Goal: Information Seeking & Learning: Learn about a topic

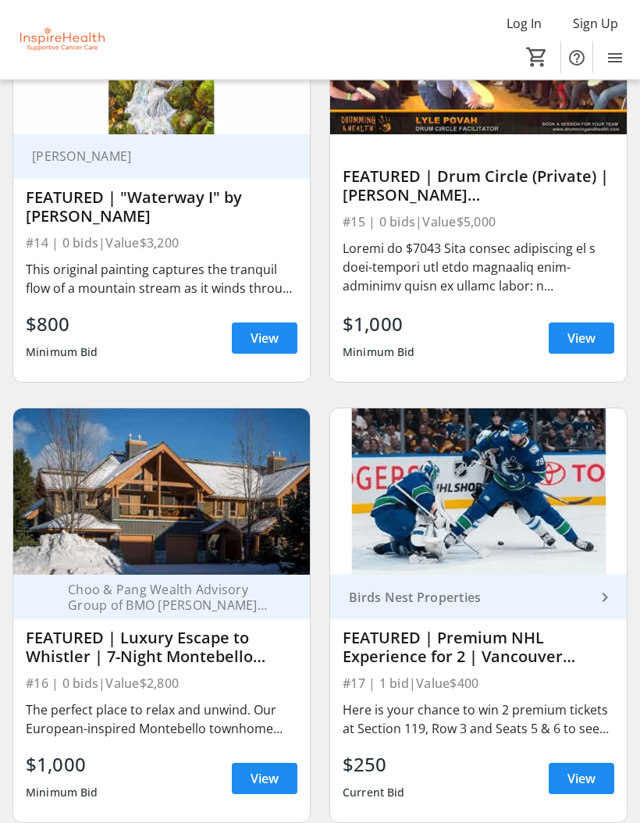
scroll to position [735, 0]
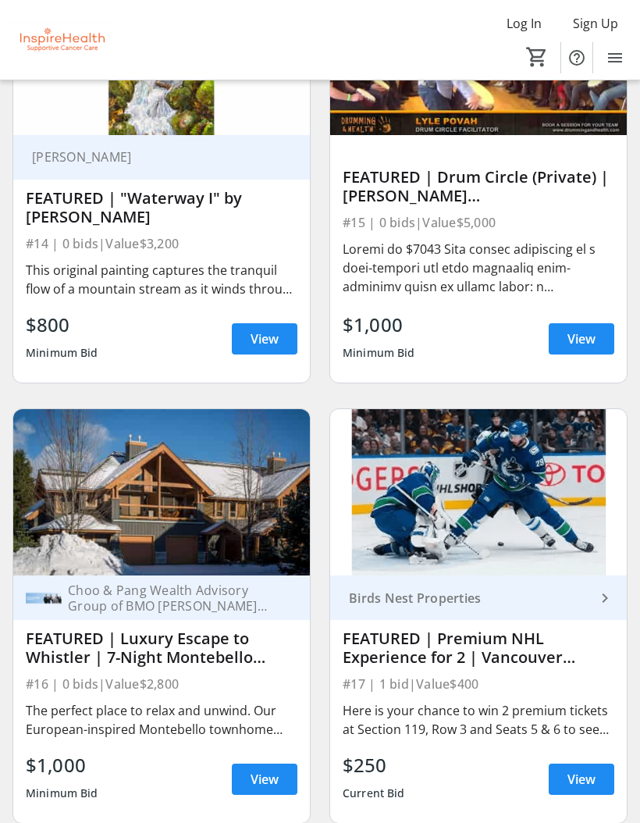
click at [130, 519] on img at bounding box center [161, 492] width 297 height 167
click at [124, 660] on div "FEATURED | Luxury Escape to Whistler | 7-Night Montebello Chalet Stay ([DATE]–[…" at bounding box center [162, 647] width 272 height 37
click at [106, 560] on img at bounding box center [161, 492] width 297 height 167
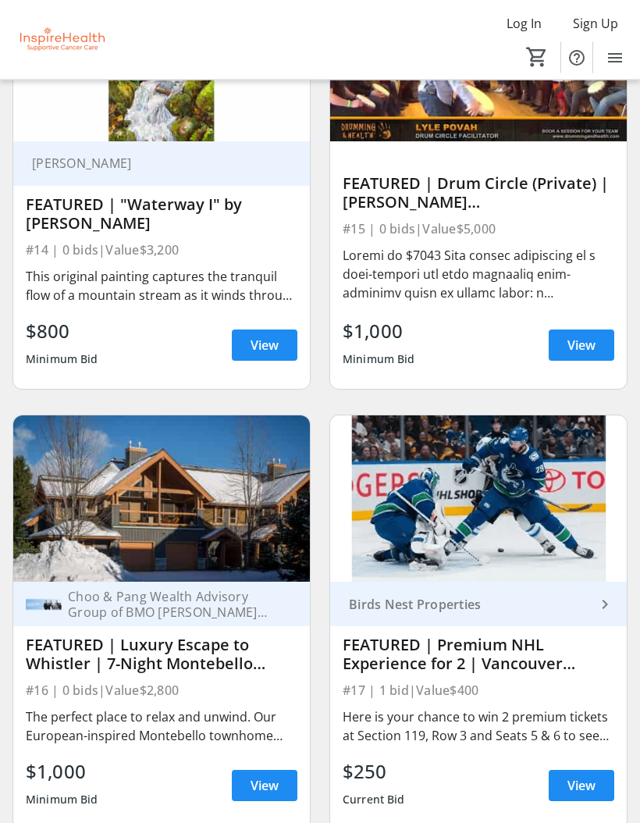
scroll to position [729, 0]
click at [258, 793] on span "View" at bounding box center [265, 785] width 28 height 19
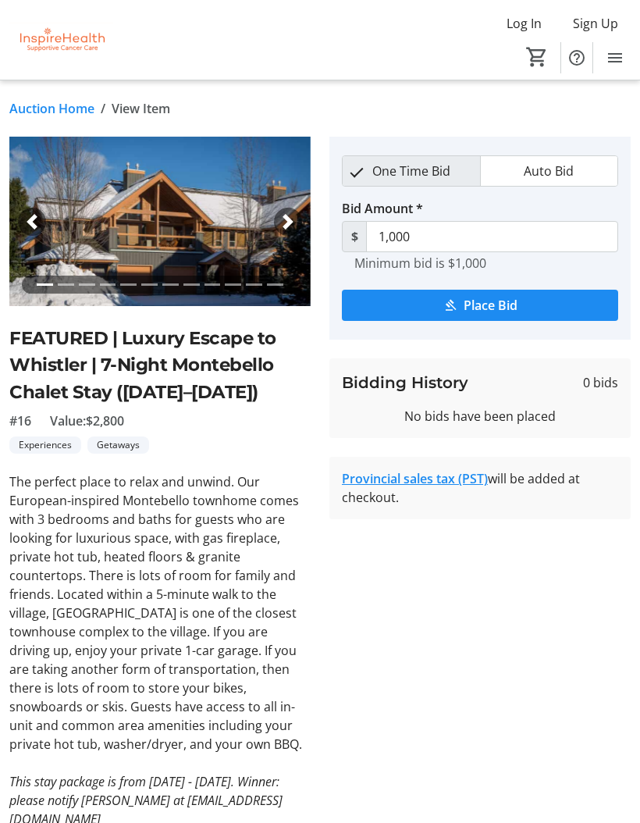
click at [137, 233] on img at bounding box center [159, 221] width 301 height 169
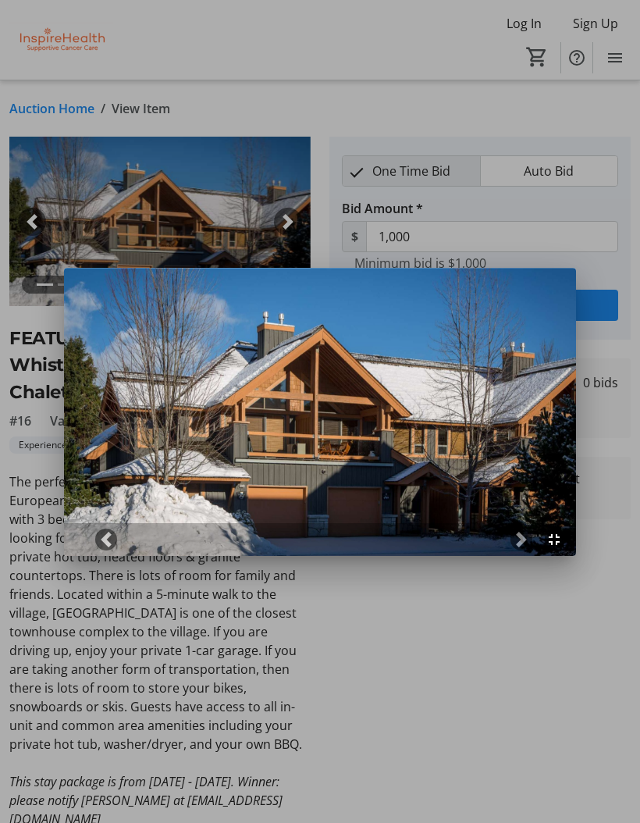
click at [346, 138] on div at bounding box center [320, 411] width 640 height 823
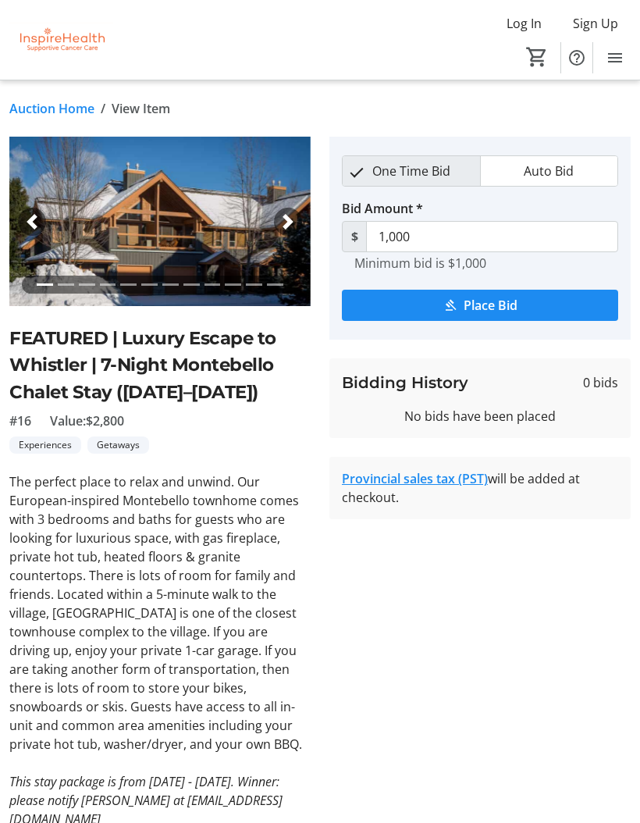
click at [282, 222] on span "button" at bounding box center [288, 222] width 16 height 16
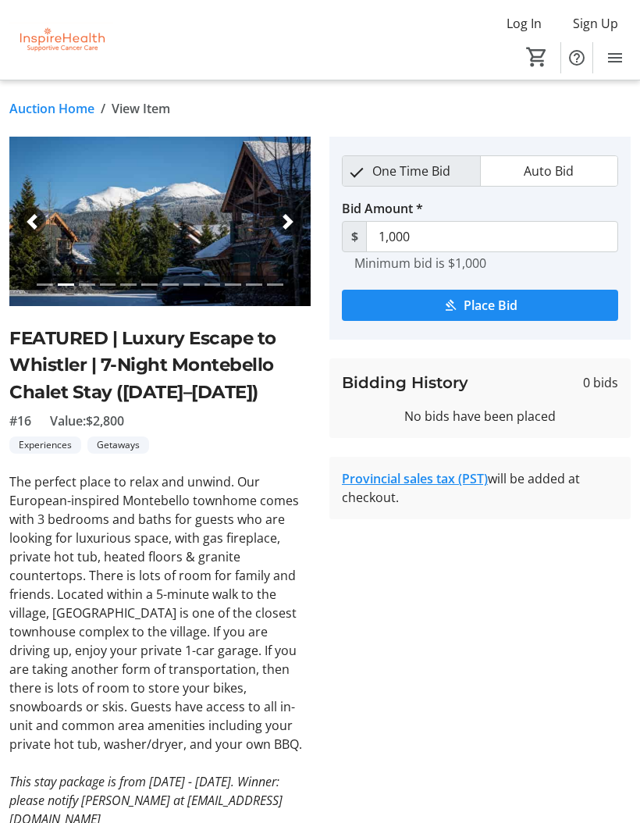
click at [285, 229] on div "Next" at bounding box center [288, 222] width 28 height 28
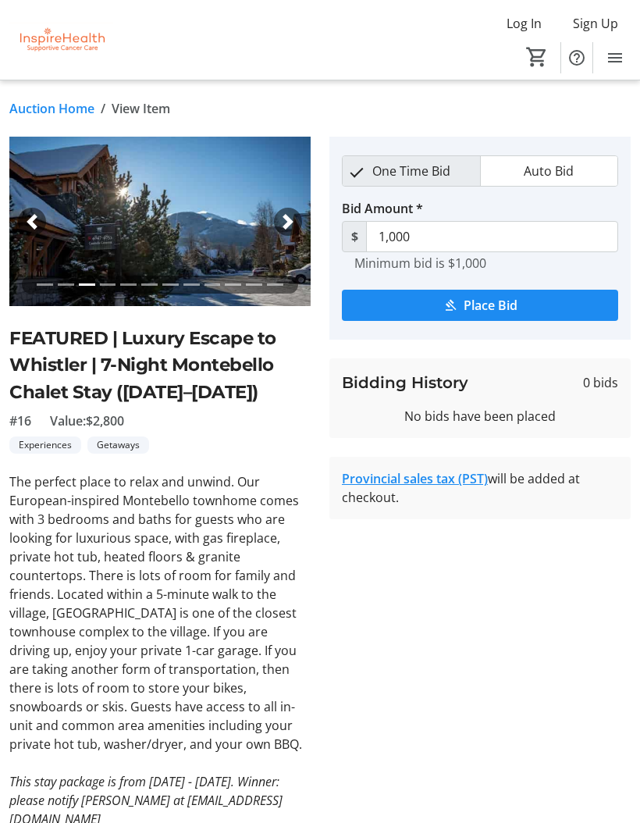
click at [281, 225] on span "button" at bounding box center [288, 222] width 16 height 16
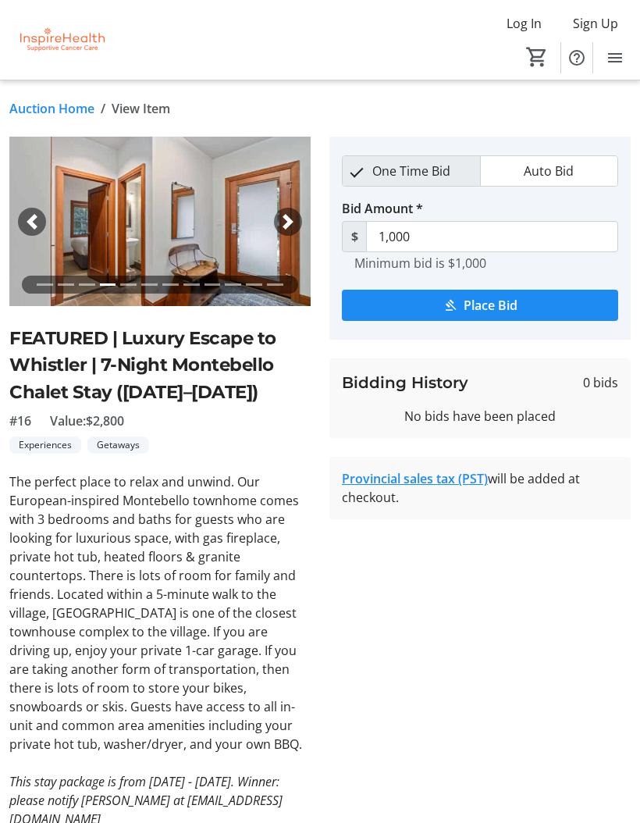
click at [41, 174] on img at bounding box center [159, 221] width 301 height 169
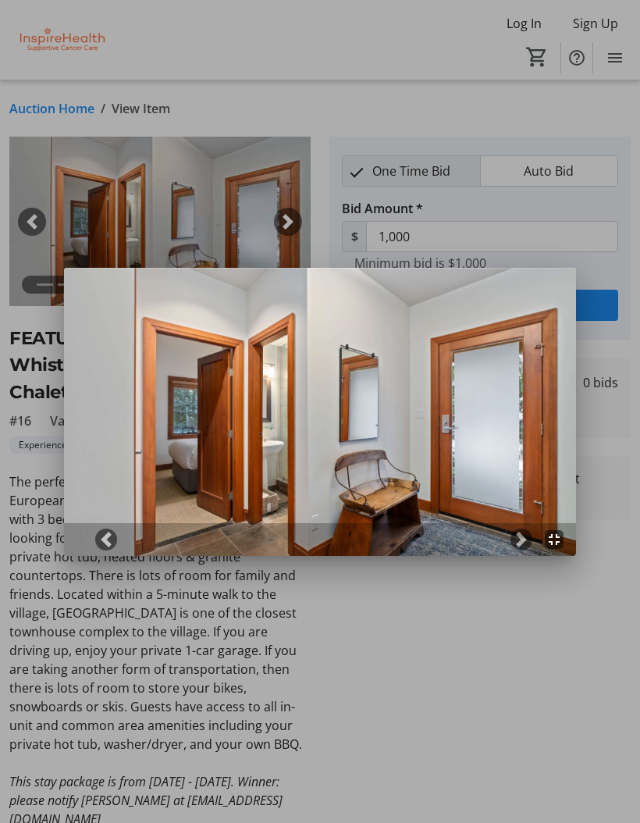
click at [521, 543] on span at bounding box center [522, 540] width 16 height 16
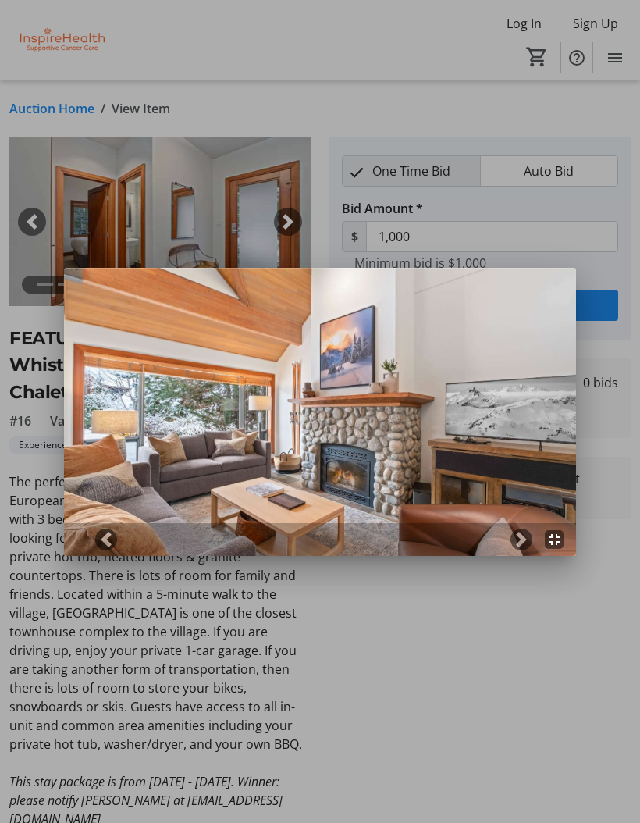
click at [521, 545] on span at bounding box center [522, 540] width 16 height 16
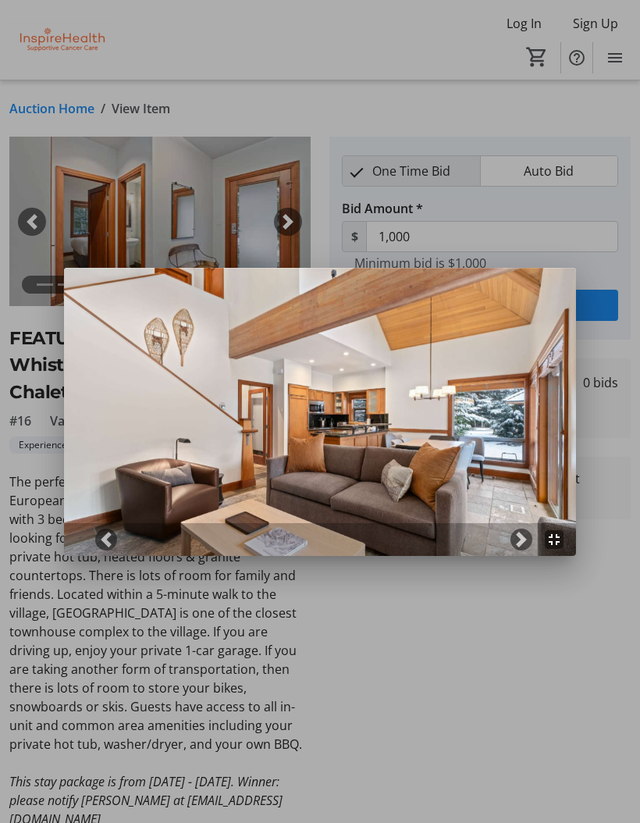
click at [519, 546] on span at bounding box center [522, 540] width 16 height 16
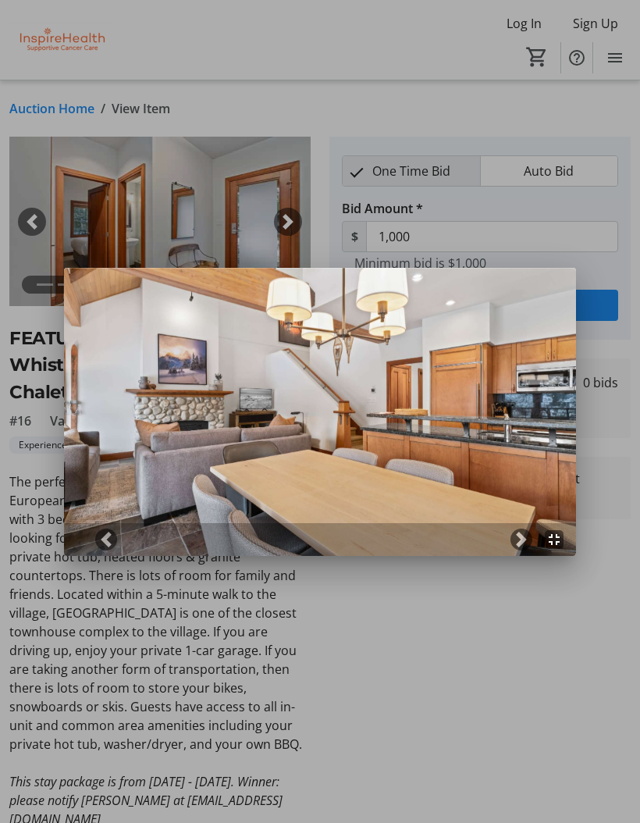
click at [515, 544] on span at bounding box center [522, 540] width 16 height 16
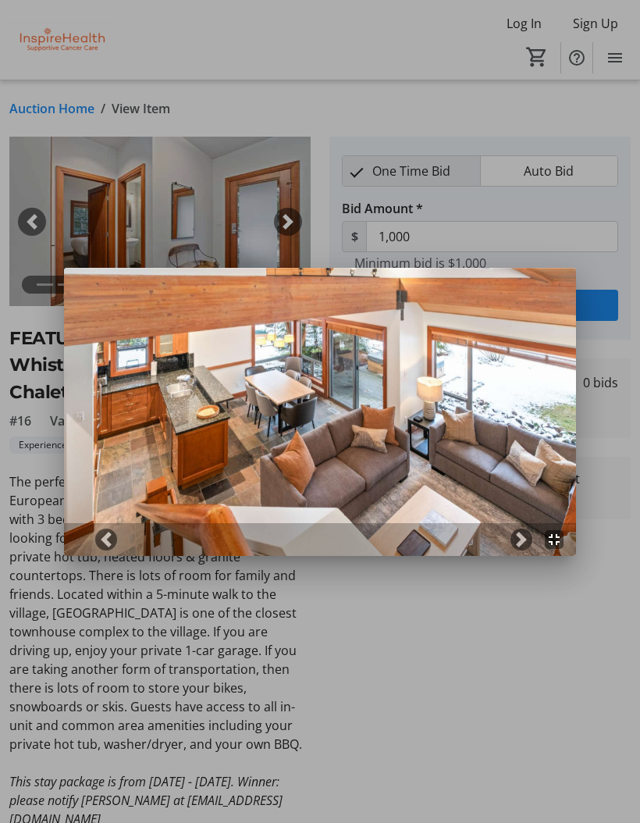
click at [519, 543] on span at bounding box center [522, 540] width 16 height 16
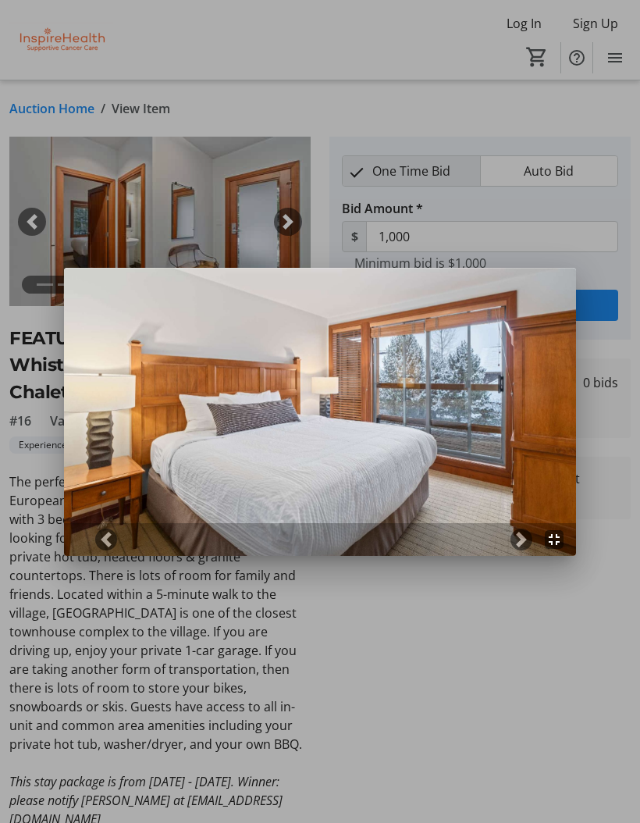
click at [514, 539] on span at bounding box center [522, 540] width 16 height 16
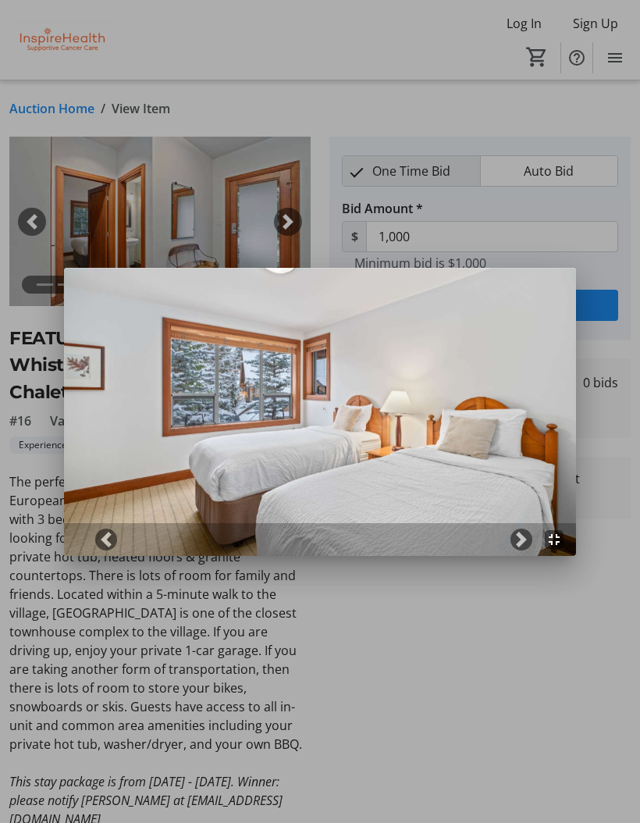
click at [111, 542] on span at bounding box center [106, 540] width 16 height 16
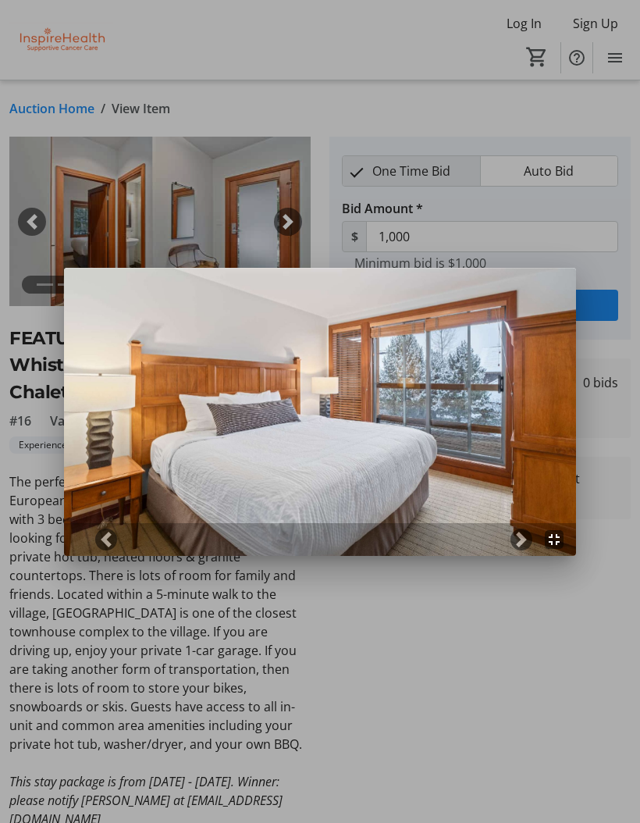
click at [518, 545] on span at bounding box center [522, 540] width 16 height 16
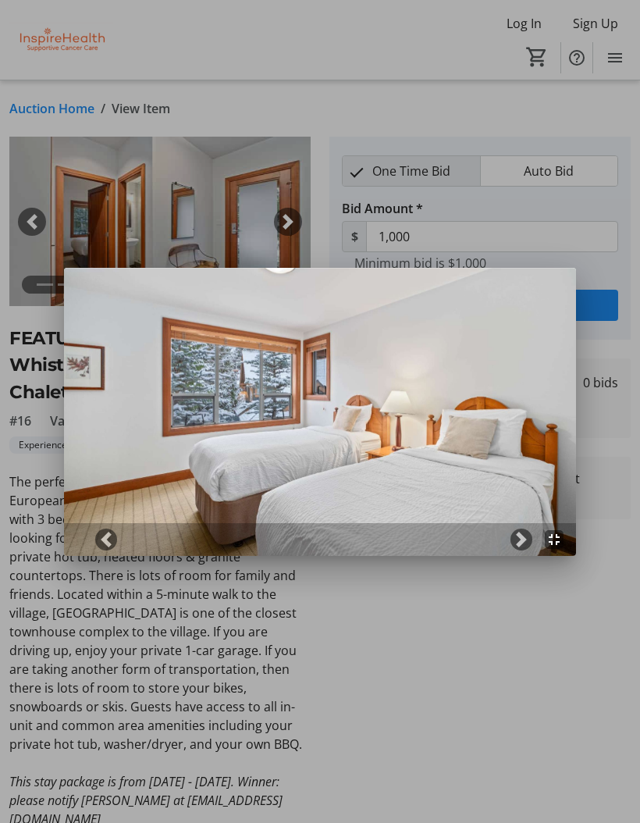
click at [518, 550] on link "Next" at bounding box center [521, 539] width 22 height 22
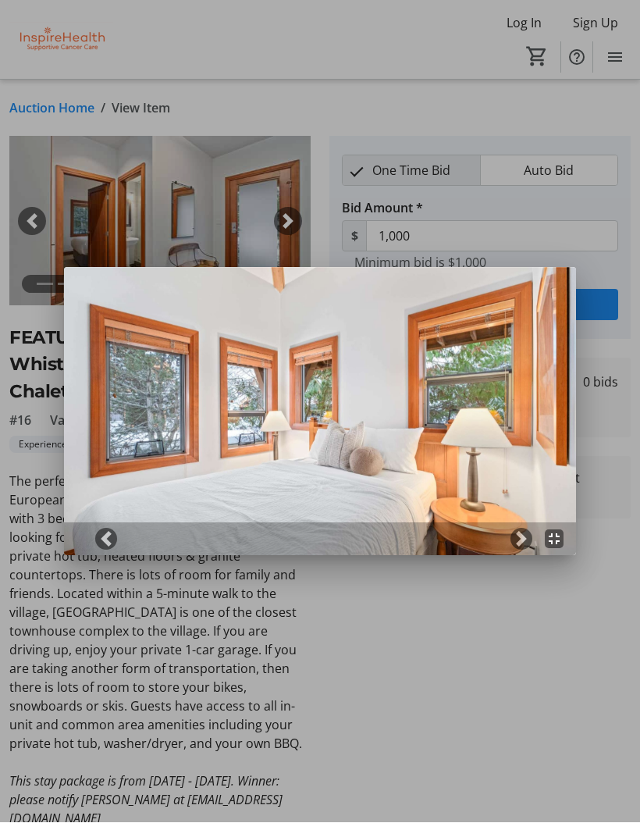
click at [520, 542] on span at bounding box center [522, 540] width 16 height 16
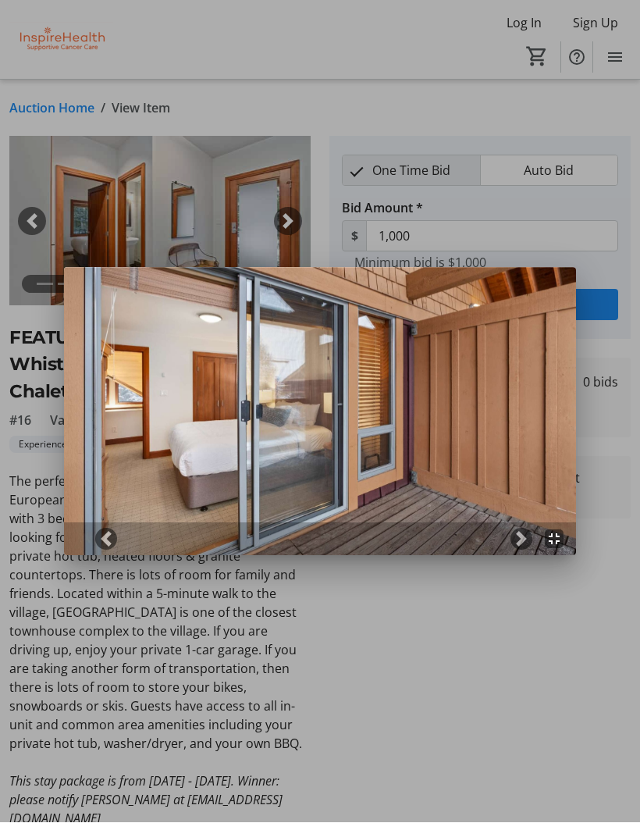
click at [512, 538] on link "Next" at bounding box center [521, 539] width 22 height 22
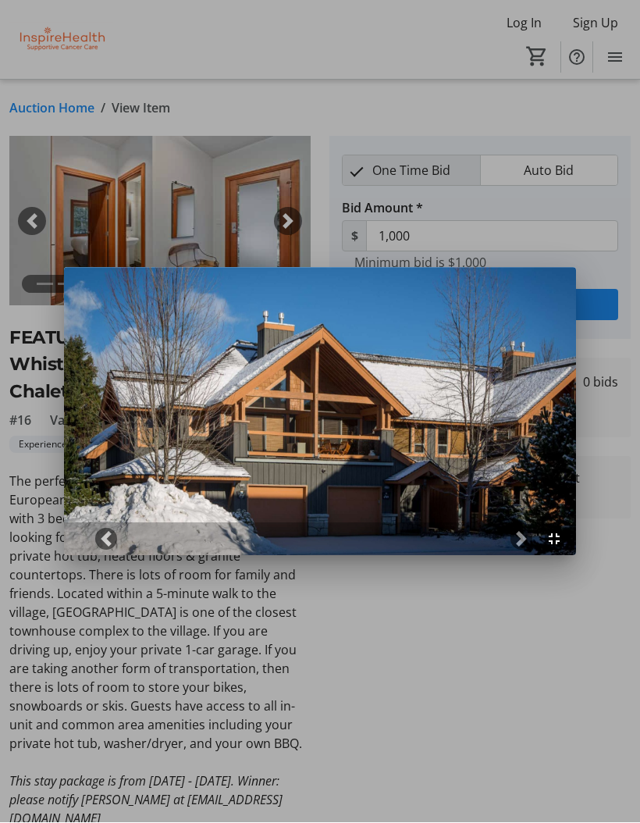
click at [105, 534] on span at bounding box center [106, 540] width 16 height 16
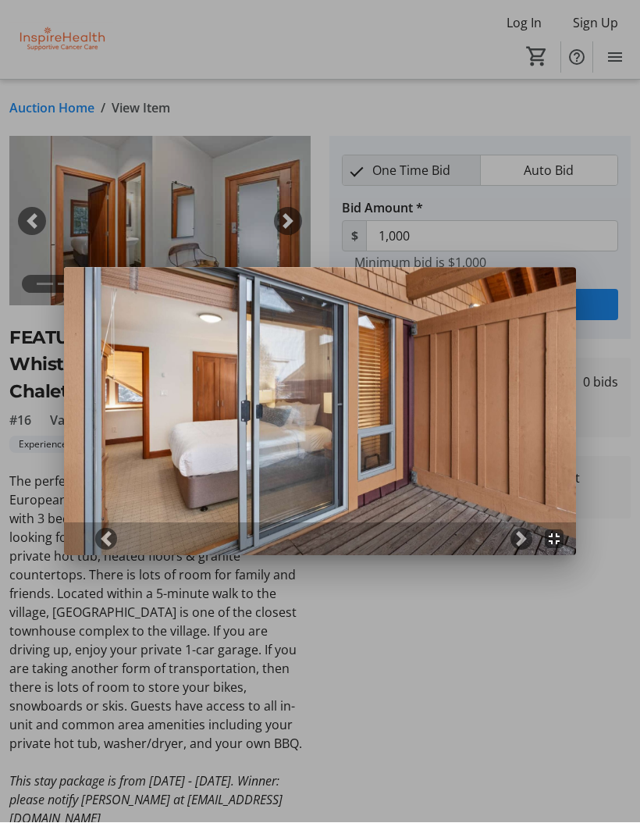
click at [518, 541] on span at bounding box center [522, 540] width 16 height 16
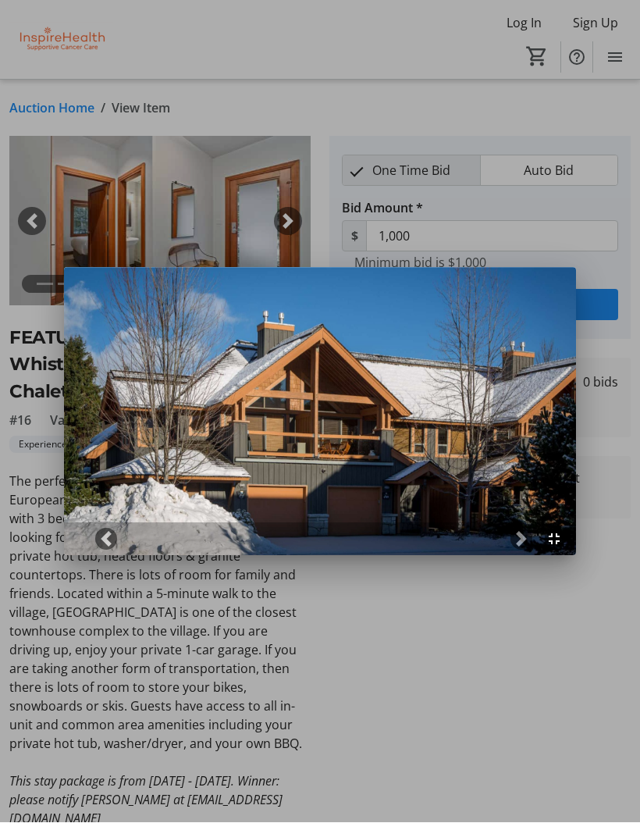
click at [422, 668] on div at bounding box center [320, 411] width 640 height 823
